Goal: Check status: Check status

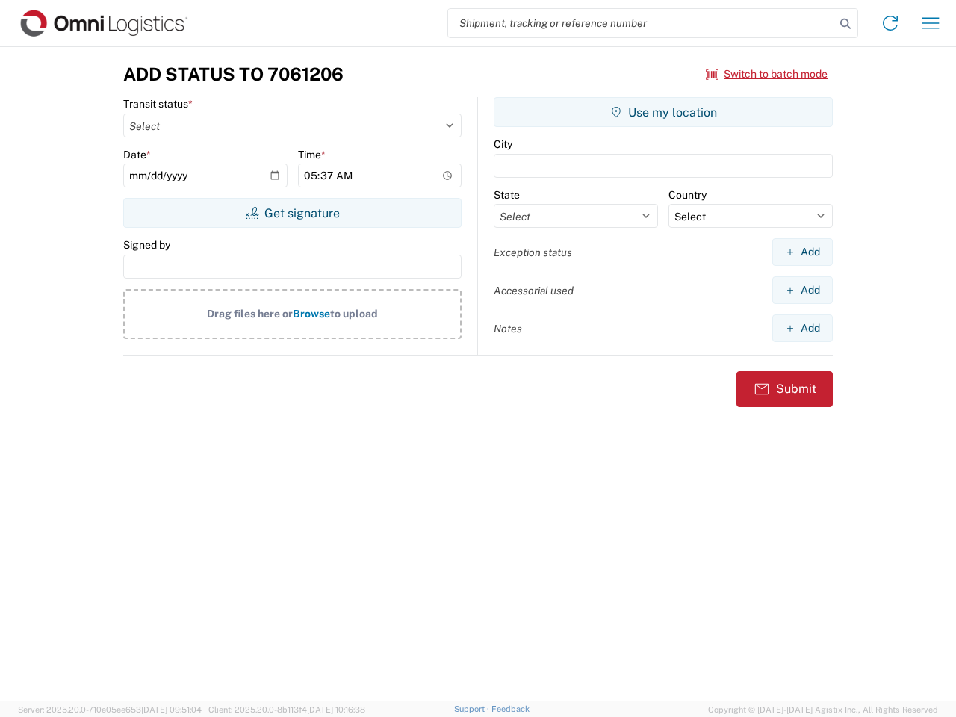
click at [641, 23] on input "search" at bounding box center [641, 23] width 387 height 28
click at [845, 24] on icon at bounding box center [845, 23] width 21 height 21
click at [890, 23] on icon at bounding box center [890, 23] width 24 height 24
click at [930, 23] on icon "button" at bounding box center [930, 22] width 17 height 11
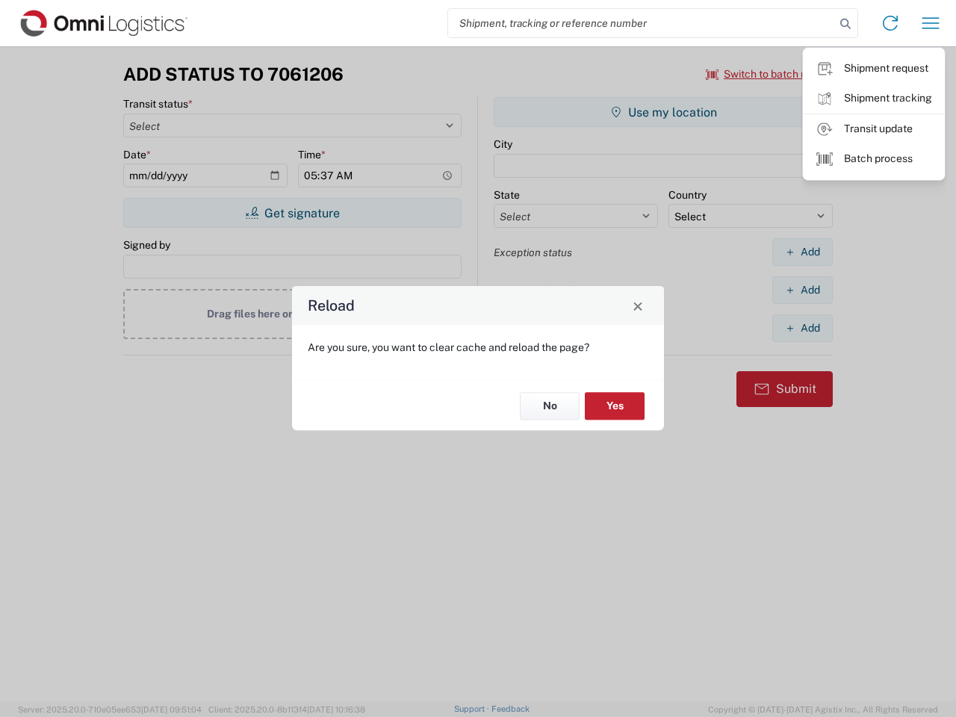
click at [767, 74] on div "Reload Are you sure, you want to clear cache and reload the page? No Yes" at bounding box center [478, 358] width 956 height 717
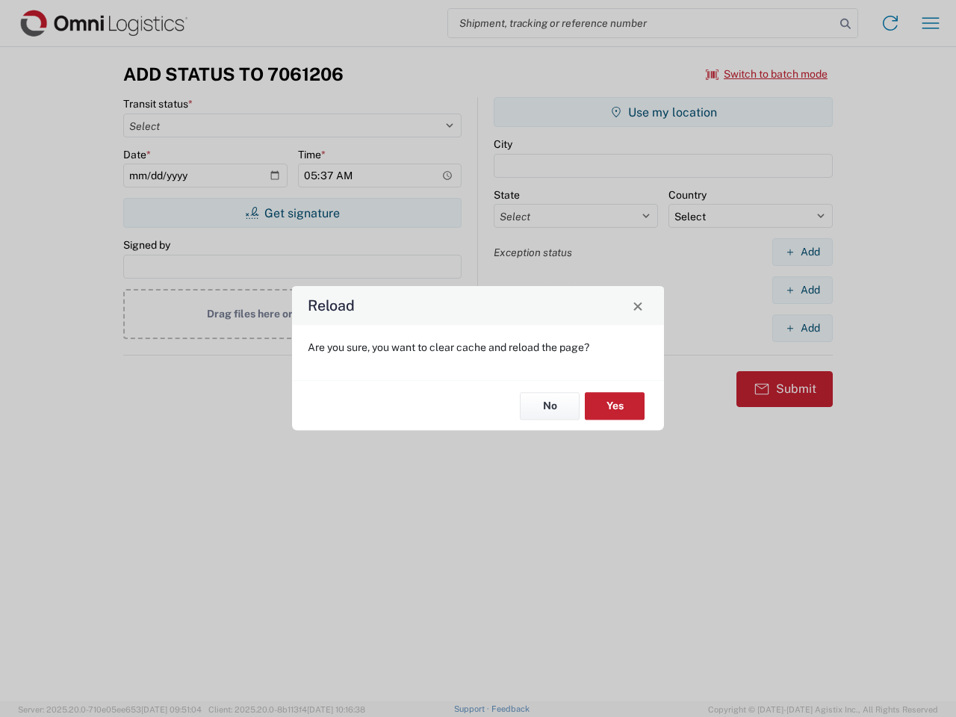
click at [292, 213] on div "Reload Are you sure, you want to clear cache and reload the page? No Yes" at bounding box center [478, 358] width 956 height 717
click at [663, 112] on div "Reload Are you sure, you want to clear cache and reload the page? No Yes" at bounding box center [478, 358] width 956 height 717
click at [802, 252] on div "Reload Are you sure, you want to clear cache and reload the page? No Yes" at bounding box center [478, 358] width 956 height 717
click at [802, 290] on div "Reload Are you sure, you want to clear cache and reload the page? No Yes" at bounding box center [478, 358] width 956 height 717
click at [802, 328] on div "Reload Are you sure, you want to clear cache and reload the page? No Yes" at bounding box center [478, 358] width 956 height 717
